Goal: Information Seeking & Learning: Check status

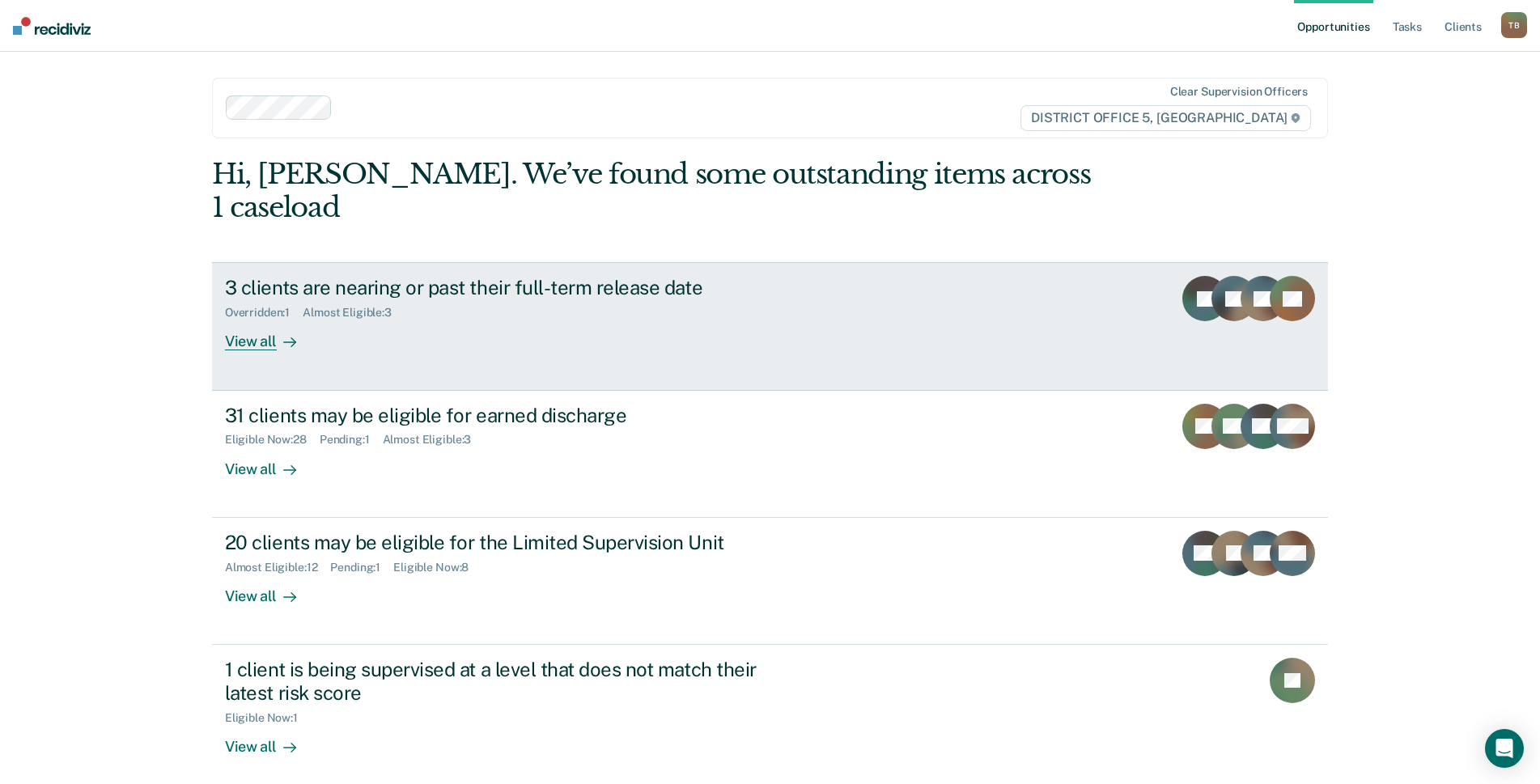
click at [253, 320] on div "View all" at bounding box center [270, 335] width 91 height 32
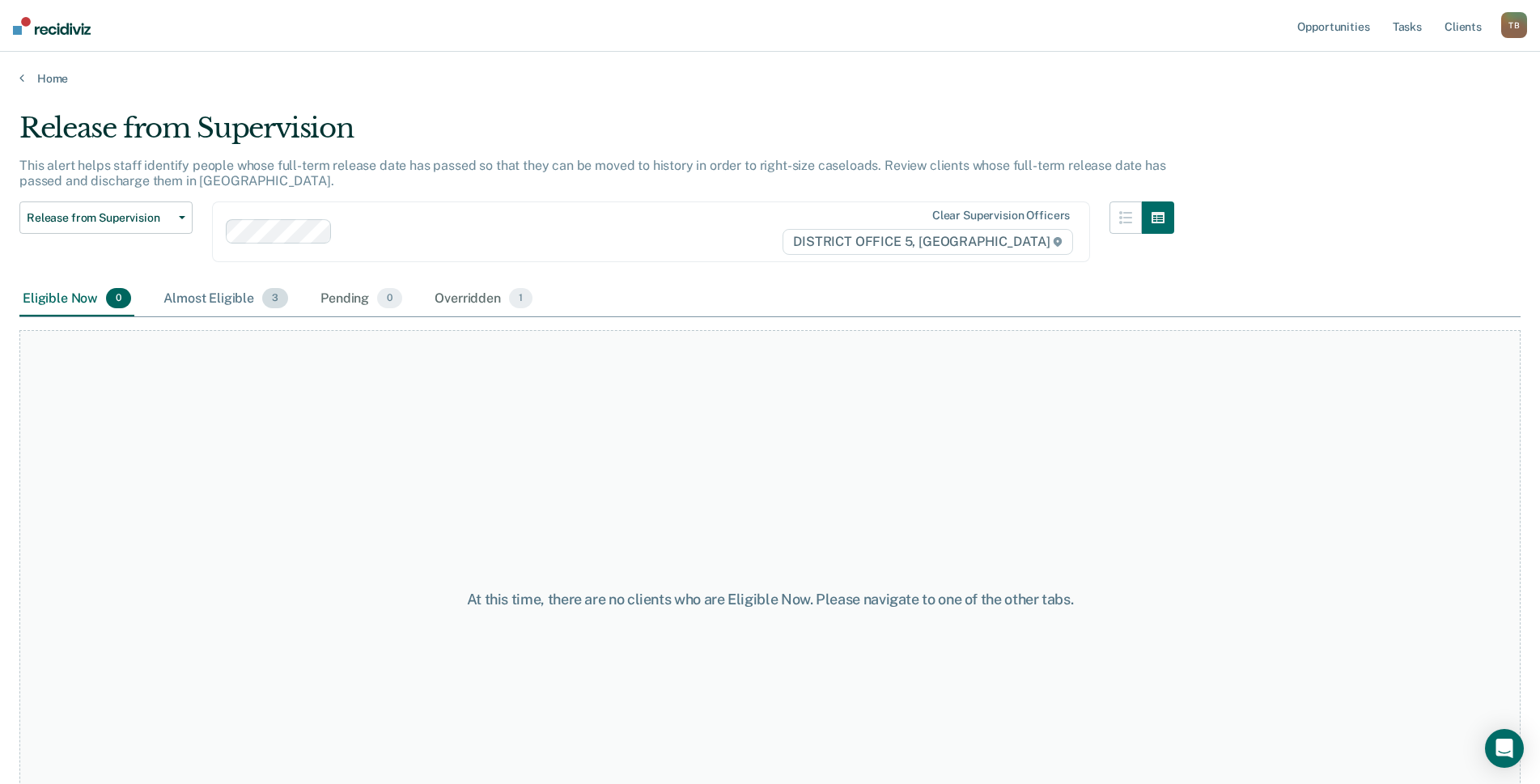
click at [230, 287] on div "Almost Eligible 3" at bounding box center [226, 299] width 131 height 36
